Goal: Find specific page/section: Find specific page/section

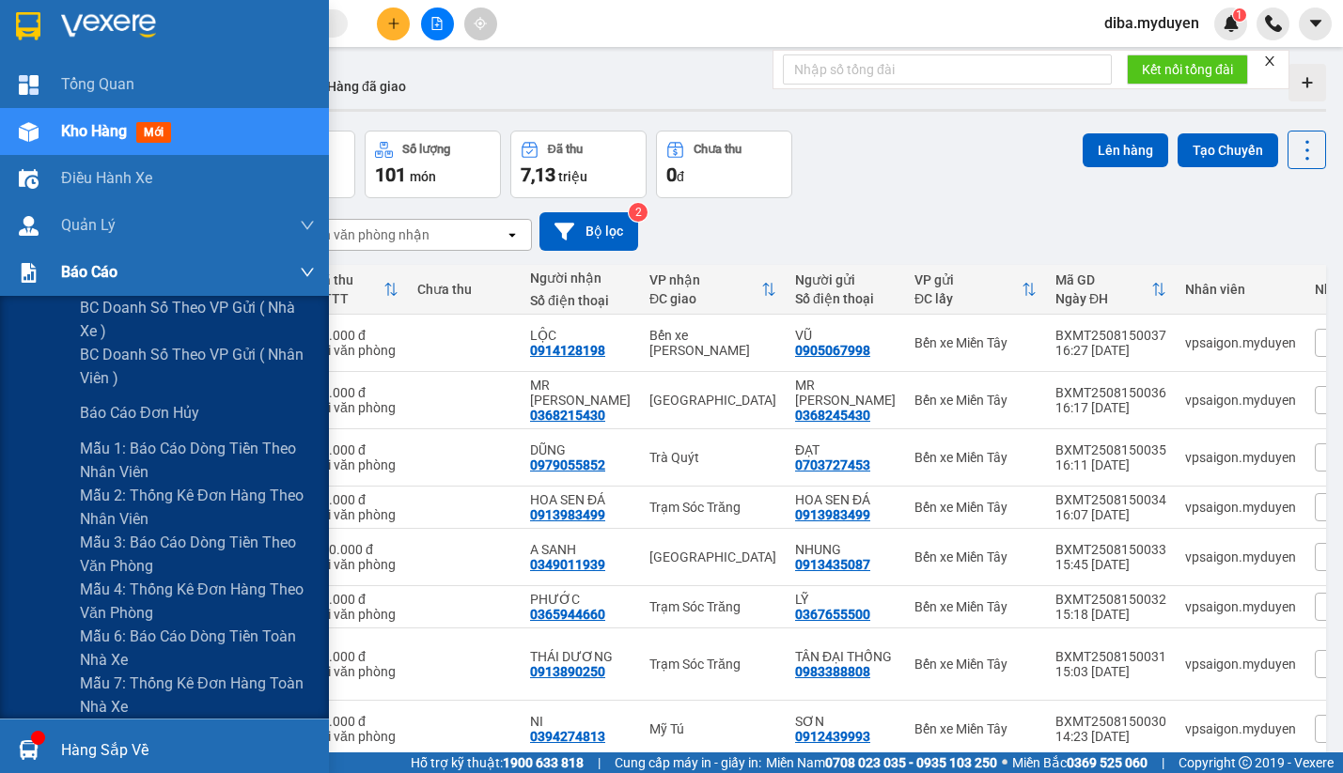
click at [46, 273] on div "Báo cáo" at bounding box center [164, 272] width 329 height 47
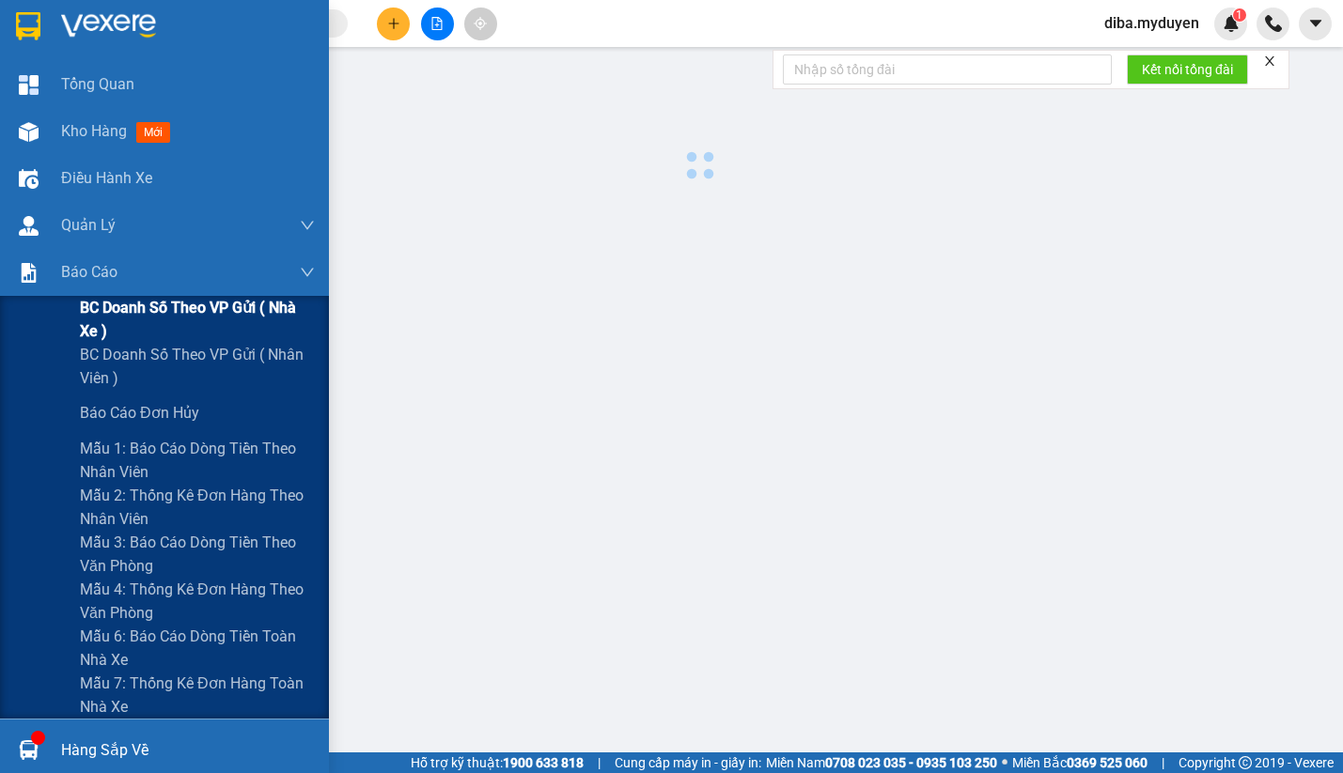
click at [93, 298] on span "BC doanh số theo VP gửi ( nhà xe )" at bounding box center [197, 319] width 235 height 47
